Goal: Task Accomplishment & Management: Complete application form

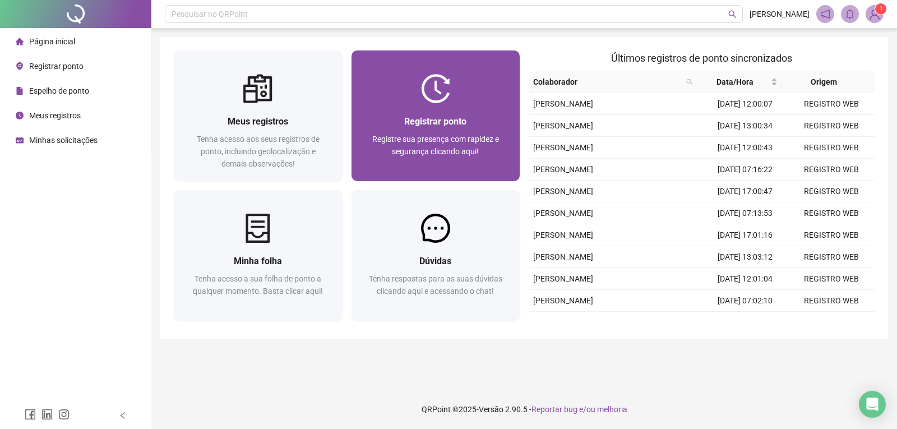
click at [429, 107] on div "Registrar ponto Registre sua presença com rapidez e segurança clicando aqui!" at bounding box center [436, 142] width 169 height 78
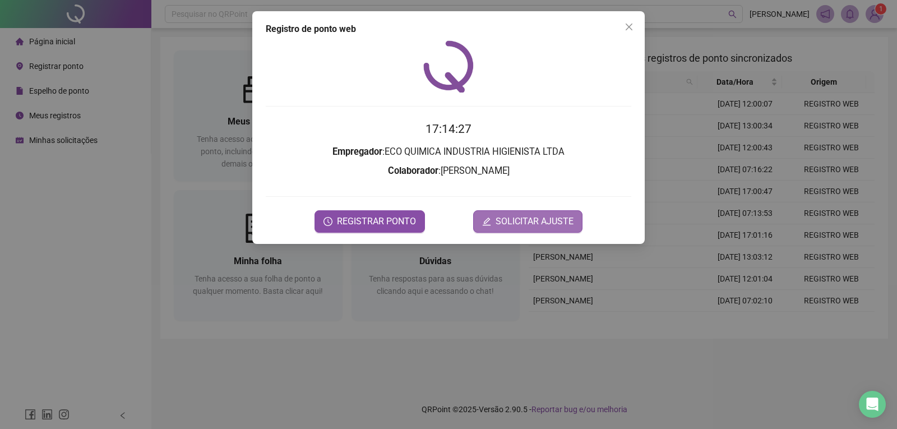
click at [534, 213] on button "SOLICITAR AJUSTE" at bounding box center [527, 221] width 109 height 22
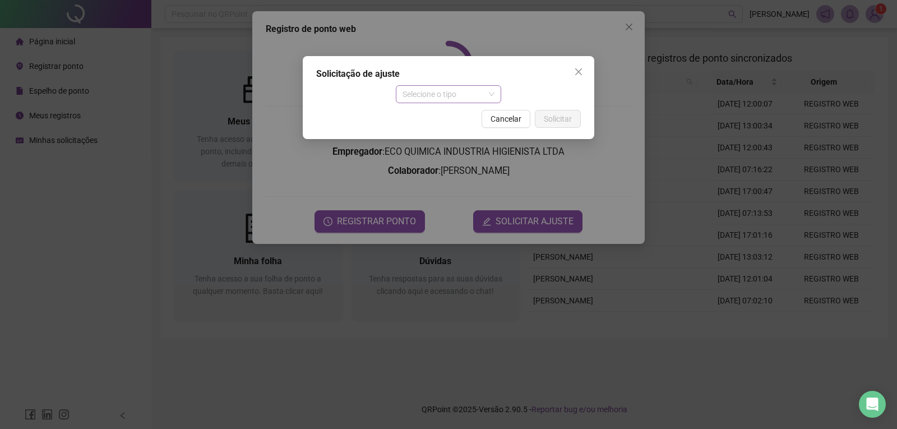
click at [427, 92] on span "Selecione o tipo" at bounding box center [449, 94] width 93 height 17
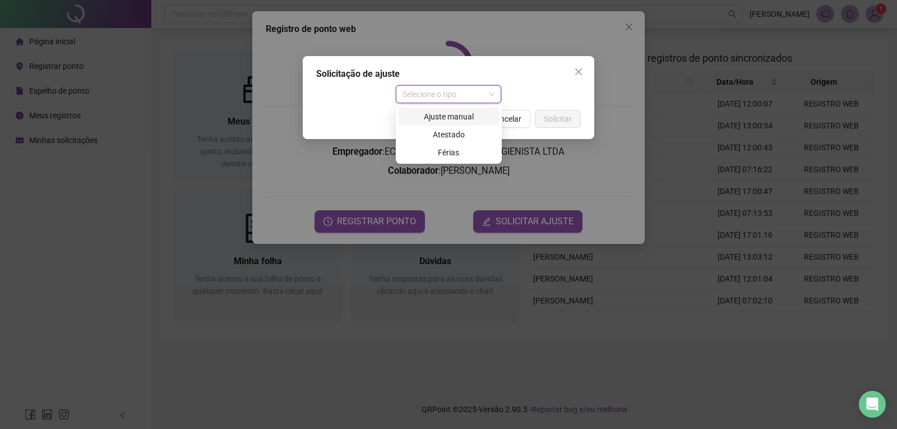
click at [428, 120] on div "Ajuste manual" at bounding box center [449, 116] width 88 height 12
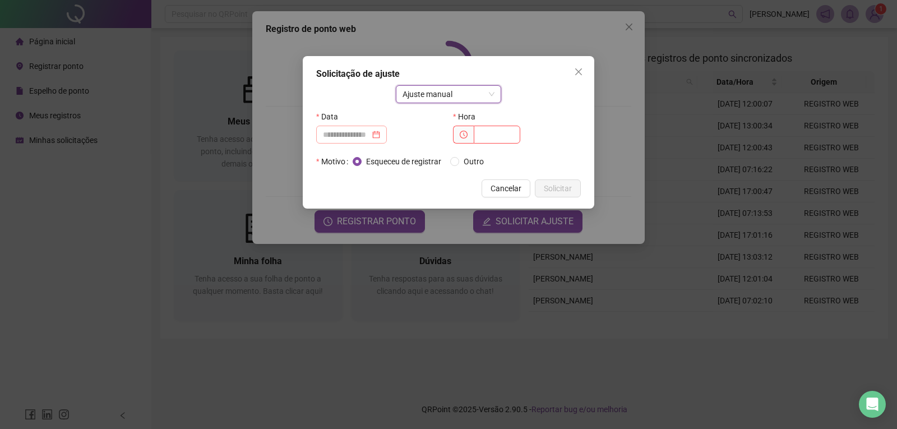
click at [380, 132] on div at bounding box center [351, 134] width 57 height 12
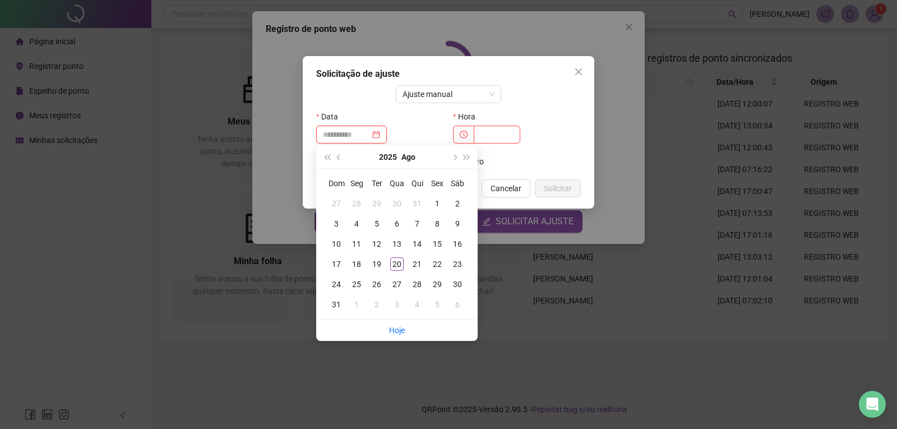
type input "**********"
click at [392, 261] on div "20" at bounding box center [396, 263] width 13 height 13
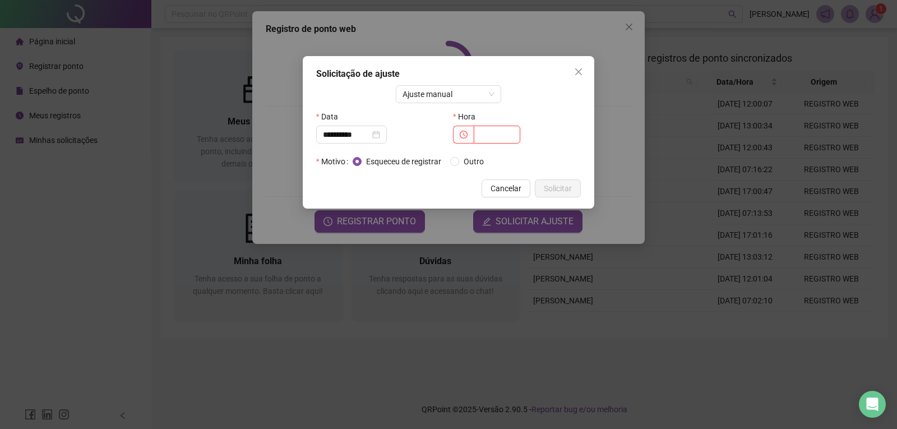
click at [482, 133] on input "text" at bounding box center [497, 135] width 47 height 18
type input "*****"
click at [455, 156] on label "Outro" at bounding box center [469, 161] width 38 height 12
click at [560, 188] on span "Solicitar" at bounding box center [558, 188] width 28 height 12
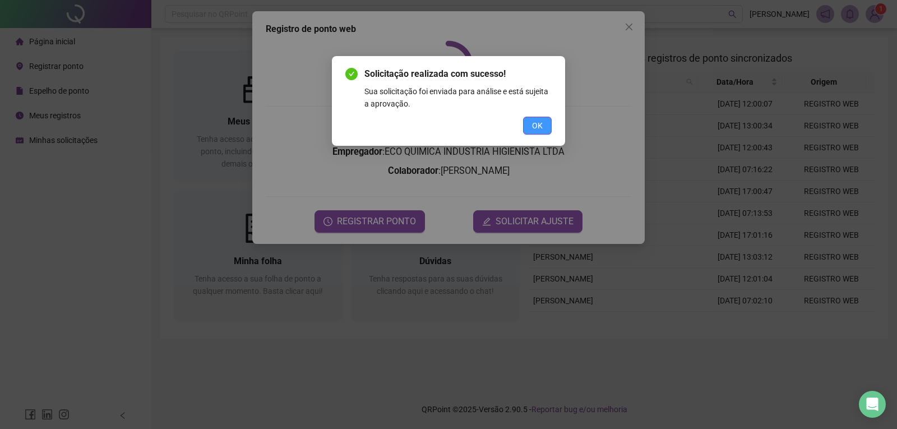
click at [537, 122] on span "OK" at bounding box center [537, 125] width 11 height 12
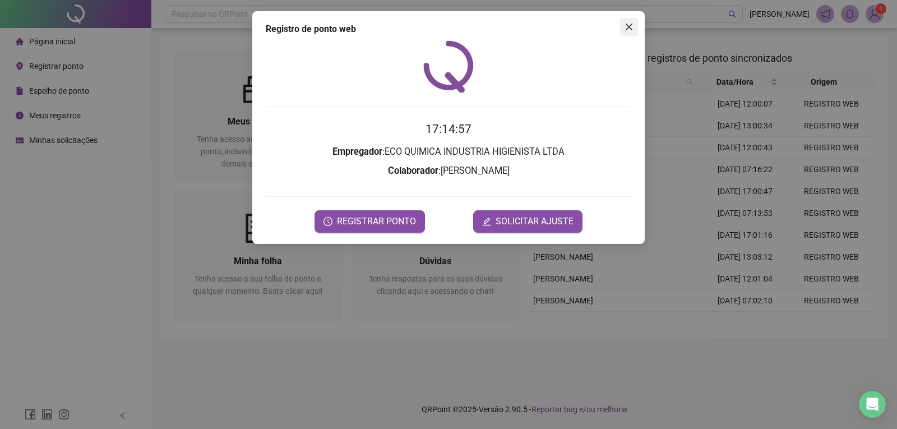
click at [634, 22] on span "Close" at bounding box center [629, 26] width 18 height 9
